Goal: Information Seeking & Learning: Check status

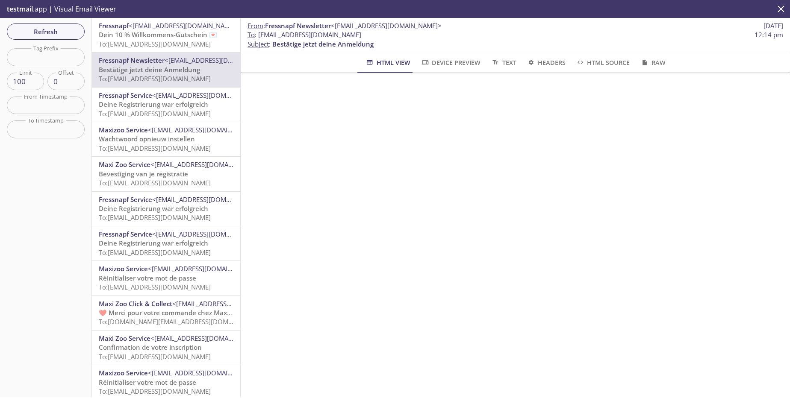
scroll to position [103, 0]
click at [182, 38] on span "Dein 10 % Willkommens-Gutschein 💌" at bounding box center [158, 34] width 118 height 9
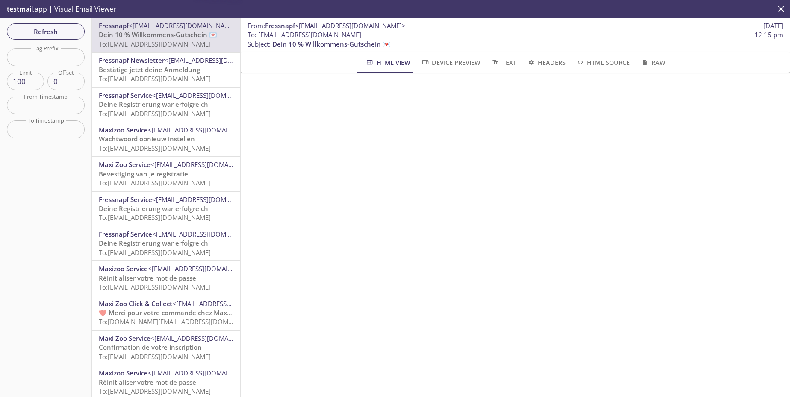
click at [158, 87] on div "Fressnapf Newsletter <[EMAIL_ADDRESS][DOMAIN_NAME]> Bestätige jetzt deine Anmel…" at bounding box center [166, 70] width 148 height 34
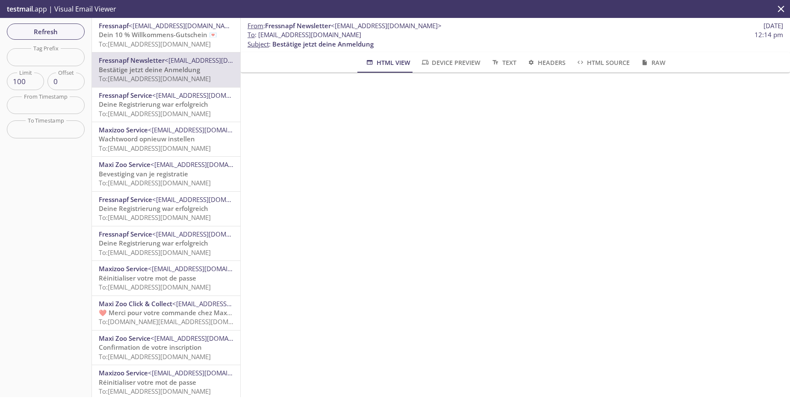
drag, startPoint x: 377, startPoint y: 35, endPoint x: 259, endPoint y: 37, distance: 117.5
click at [259, 37] on span "To : [EMAIL_ADDRESS][DOMAIN_NAME] 12:14 pm" at bounding box center [514, 34] width 535 height 9
copy span "[EMAIL_ADDRESS][DOMAIN_NAME]"
click at [44, 23] on button "Refresh" at bounding box center [46, 31] width 78 height 16
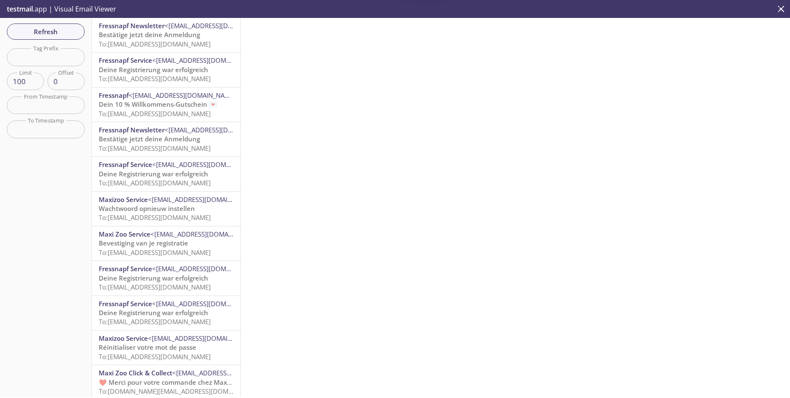
click at [194, 45] on span "To: [EMAIL_ADDRESS][DOMAIN_NAME]" at bounding box center [155, 44] width 112 height 9
